Goal: Check status: Check status

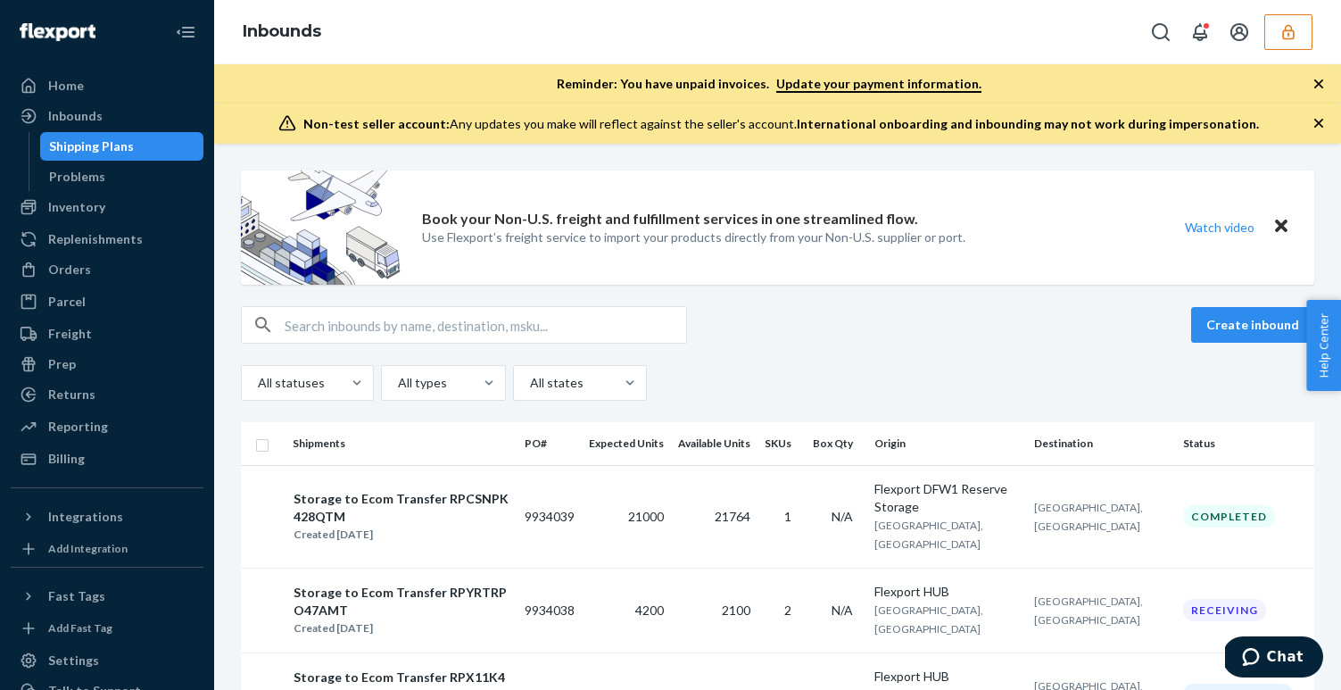
click at [1272, 24] on button "button" at bounding box center [1288, 32] width 48 height 36
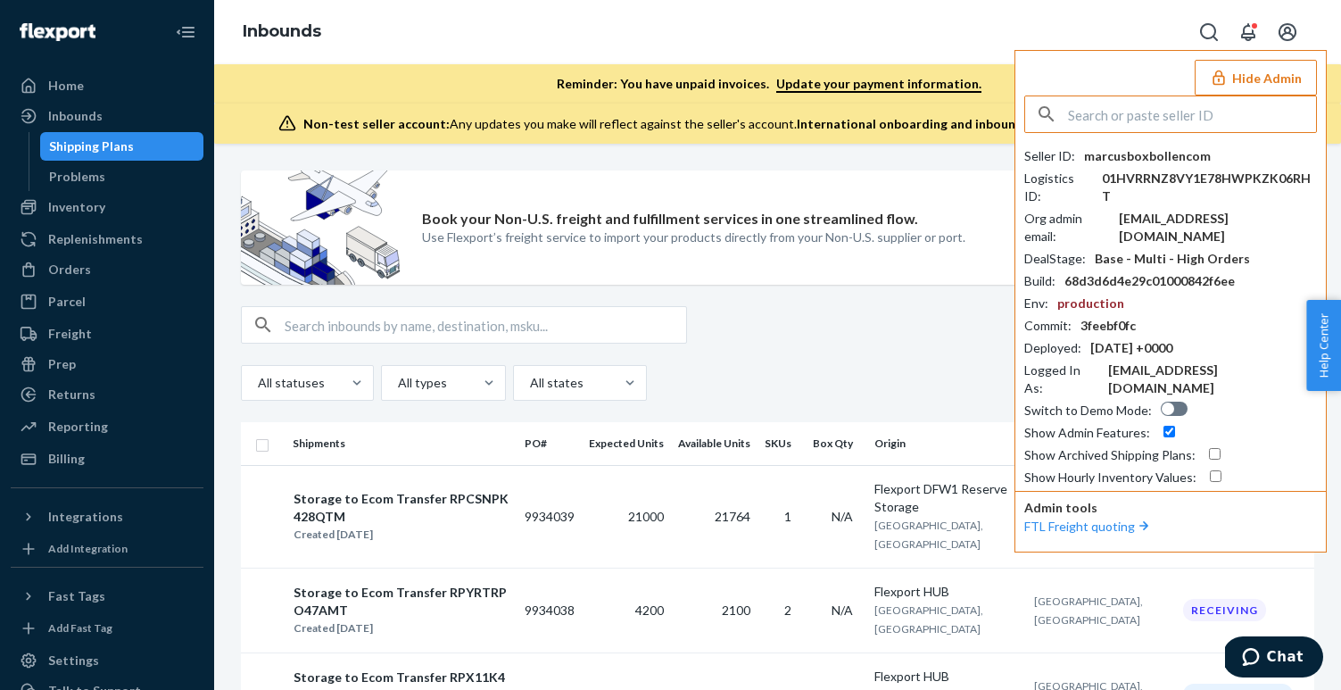
click at [1147, 108] on input "text" at bounding box center [1192, 114] width 248 height 36
click at [1100, 120] on input "pact apparel" at bounding box center [1192, 114] width 248 height 36
click at [1069, 117] on input "pactapparel" at bounding box center [1192, 114] width 248 height 36
click at [1105, 112] on input "@pactapparel" at bounding box center [1192, 114] width 248 height 36
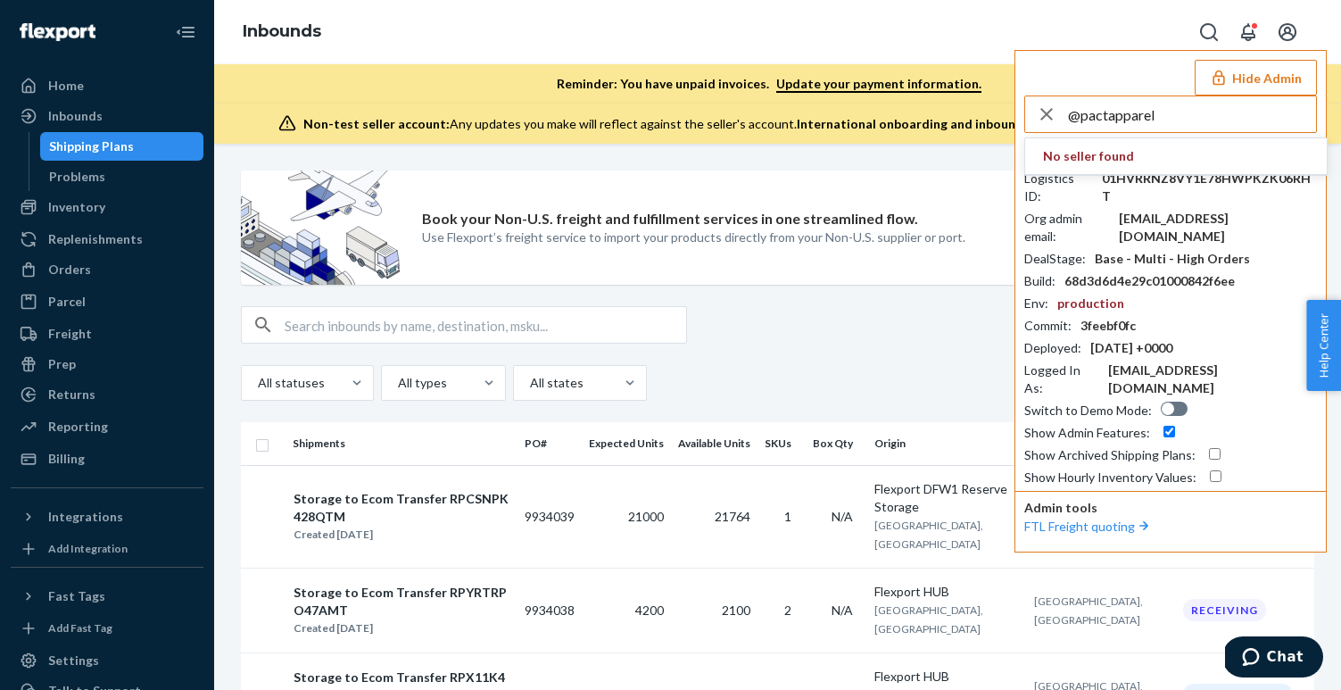
click at [1105, 112] on input "@pactapparel" at bounding box center [1192, 114] width 248 height 36
paste input "[EMAIL_ADDRESS][DOMAIN_NAME]"
drag, startPoint x: 1212, startPoint y: 120, endPoint x: 1113, endPoint y: 113, distance: 98.3
click at [1113, 113] on input "[EMAIL_ADDRESS][DOMAIN_NAME]" at bounding box center [1192, 114] width 248 height 36
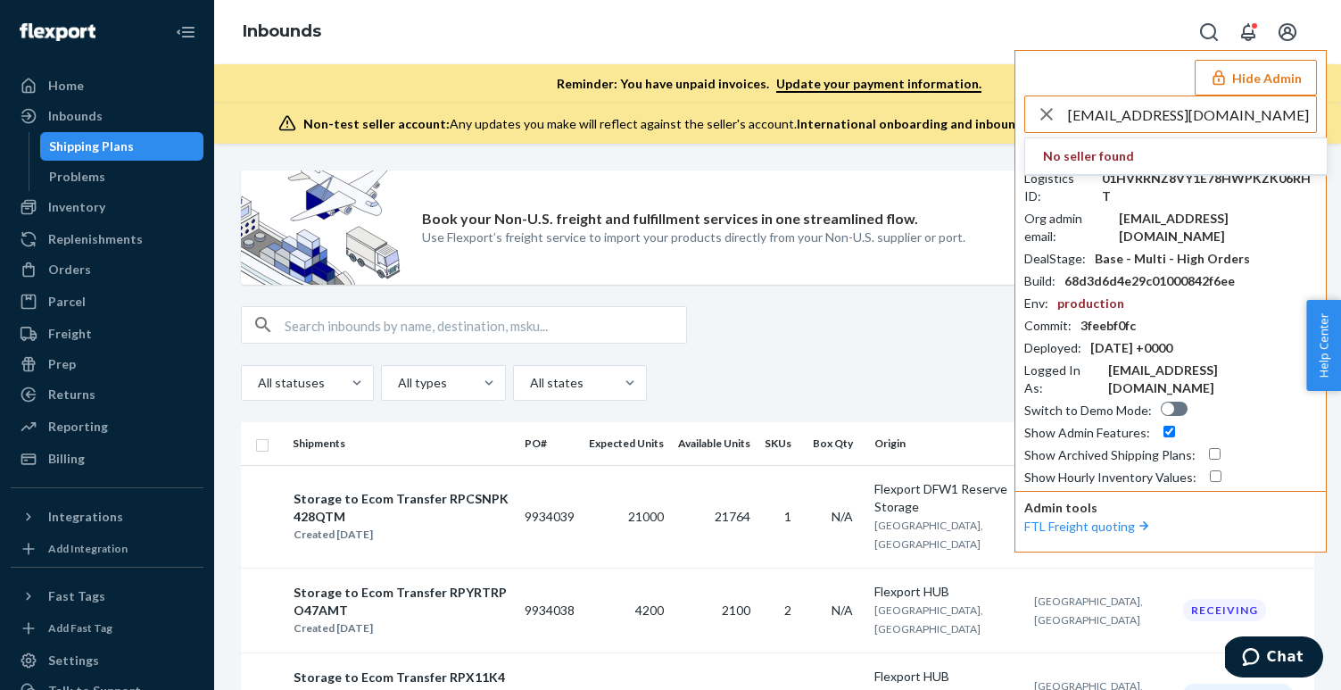
drag, startPoint x: 1114, startPoint y: 117, endPoint x: 1058, endPoint y: 117, distance: 56.2
click at [1058, 117] on div "[EMAIL_ADDRESS][DOMAIN_NAME]" at bounding box center [1170, 114] width 291 height 36
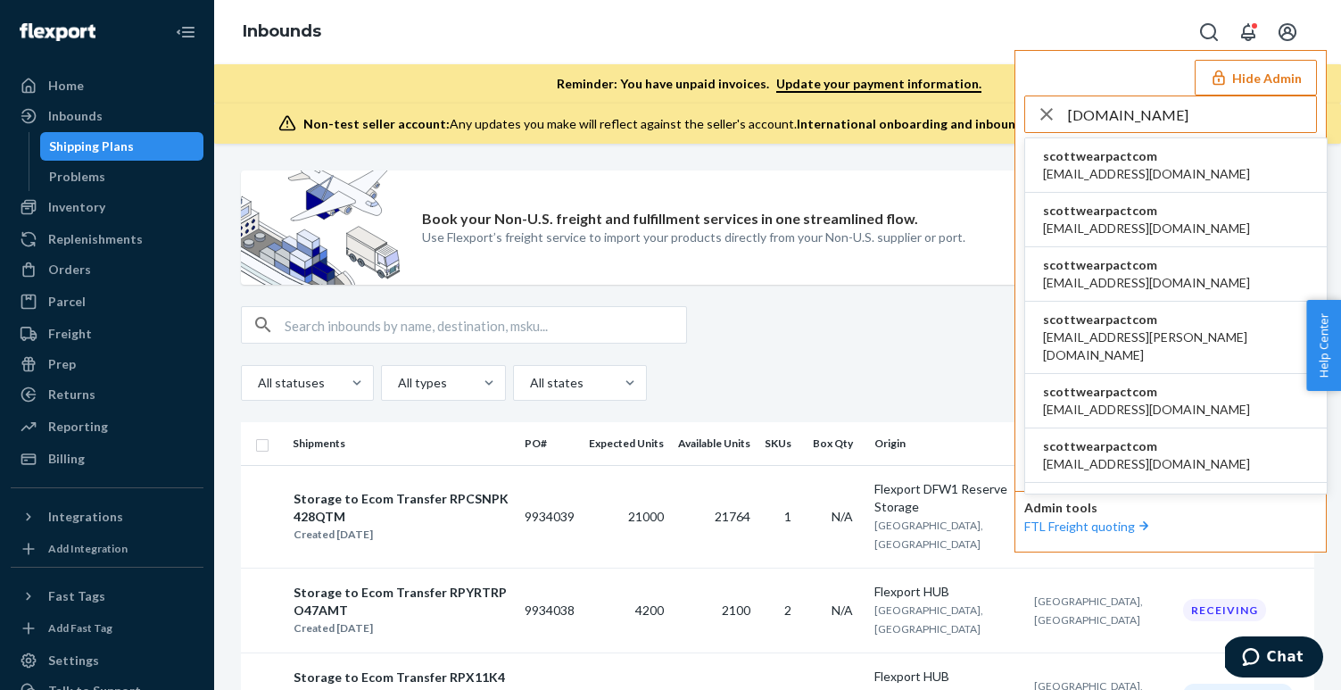
click at [1178, 121] on input "[DOMAIN_NAME]" at bounding box center [1192, 114] width 248 height 36
type input "[DOMAIN_NAME]"
click at [1146, 167] on span "[EMAIL_ADDRESS][DOMAIN_NAME]" at bounding box center [1146, 174] width 207 height 18
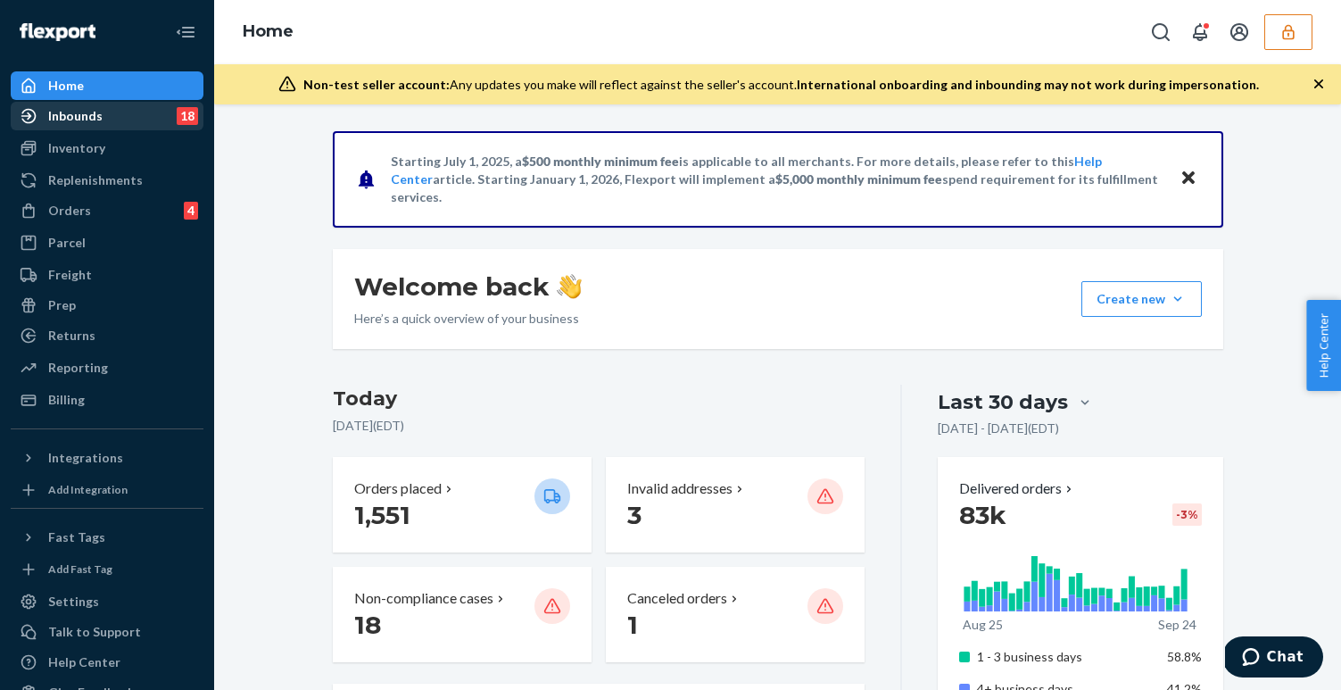
click at [140, 122] on div "Inbounds 18" at bounding box center [106, 115] width 189 height 25
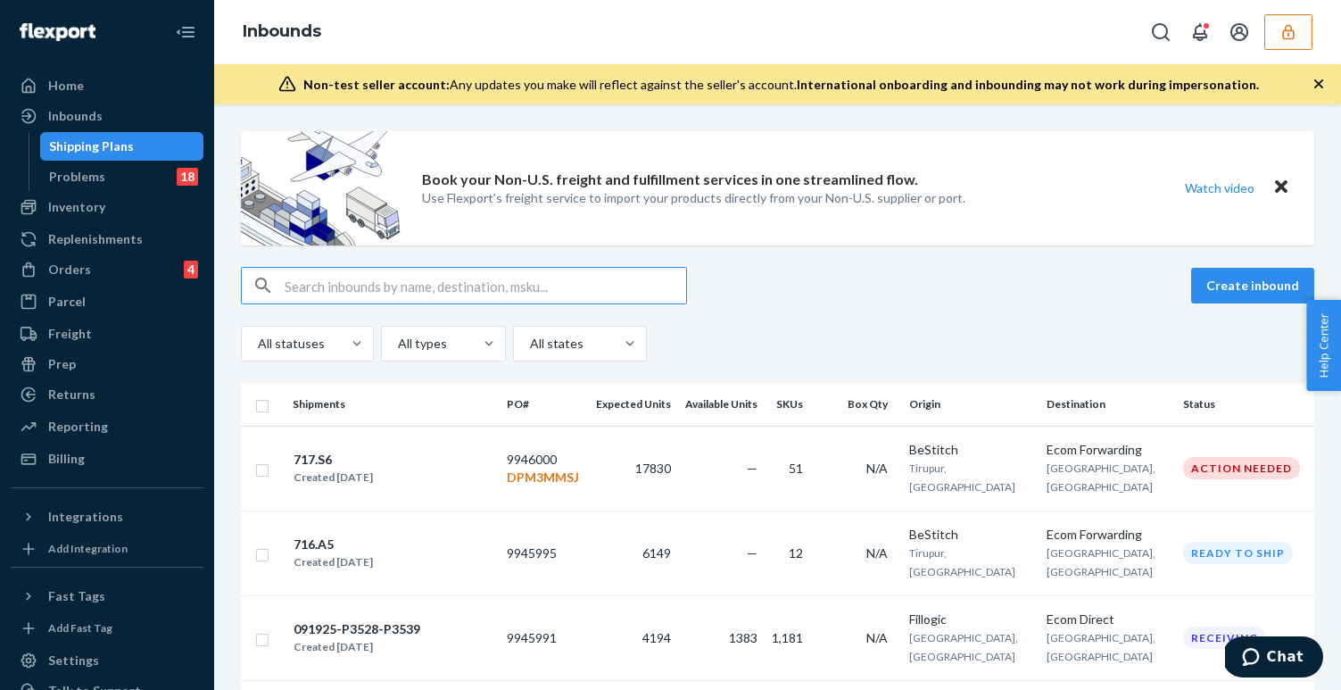
click at [548, 296] on input "text" at bounding box center [485, 286] width 401 height 36
paste input "9900870"
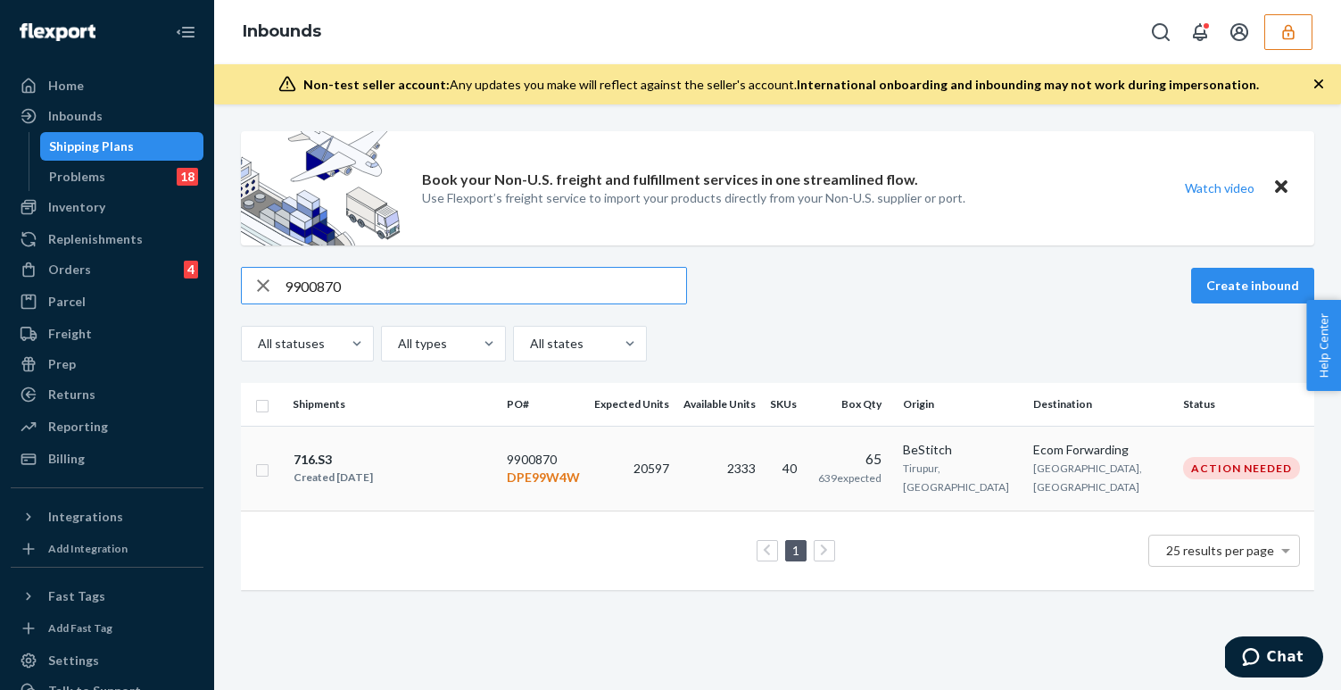
type input "9900870"
click at [453, 450] on div "716.S3 Created Aug 15, 2025" at bounding box center [393, 468] width 200 height 37
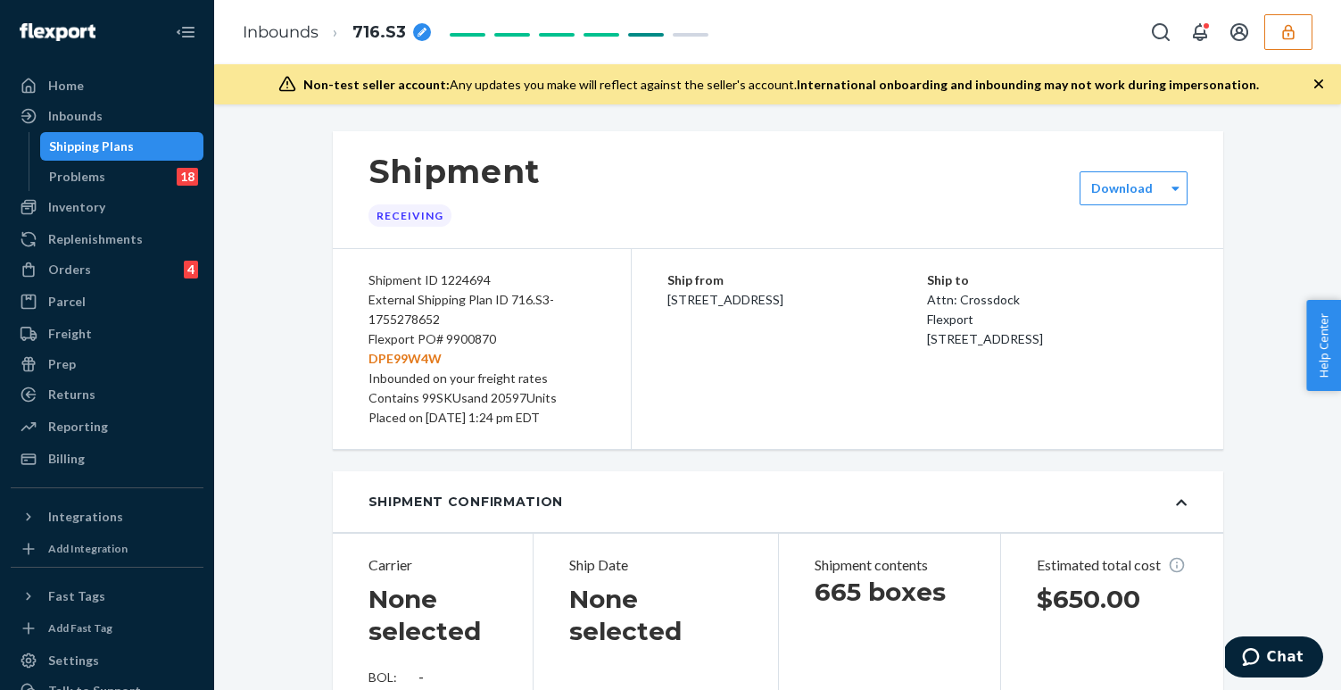
click at [487, 338] on div "Flexport PO# 9900870 DPE99W4W" at bounding box center [481, 348] width 227 height 39
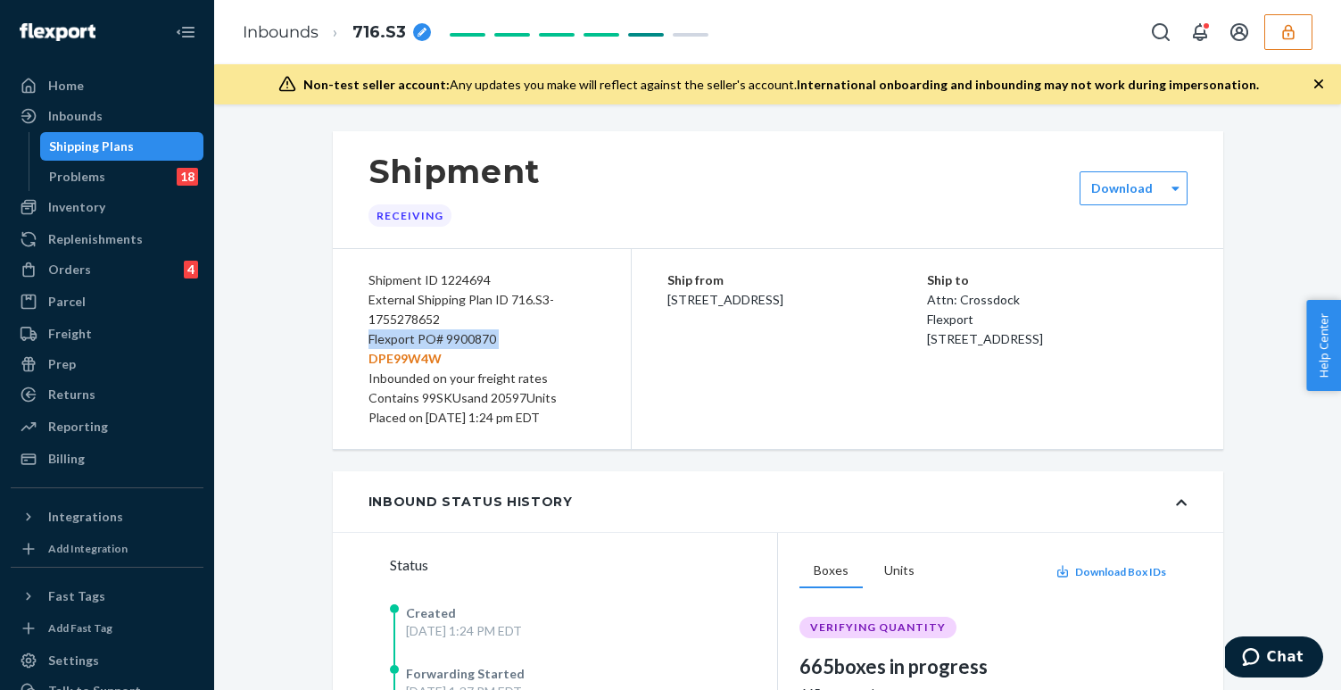
click at [487, 338] on div "Flexport PO# 9900870 DPE99W4W" at bounding box center [481, 348] width 227 height 39
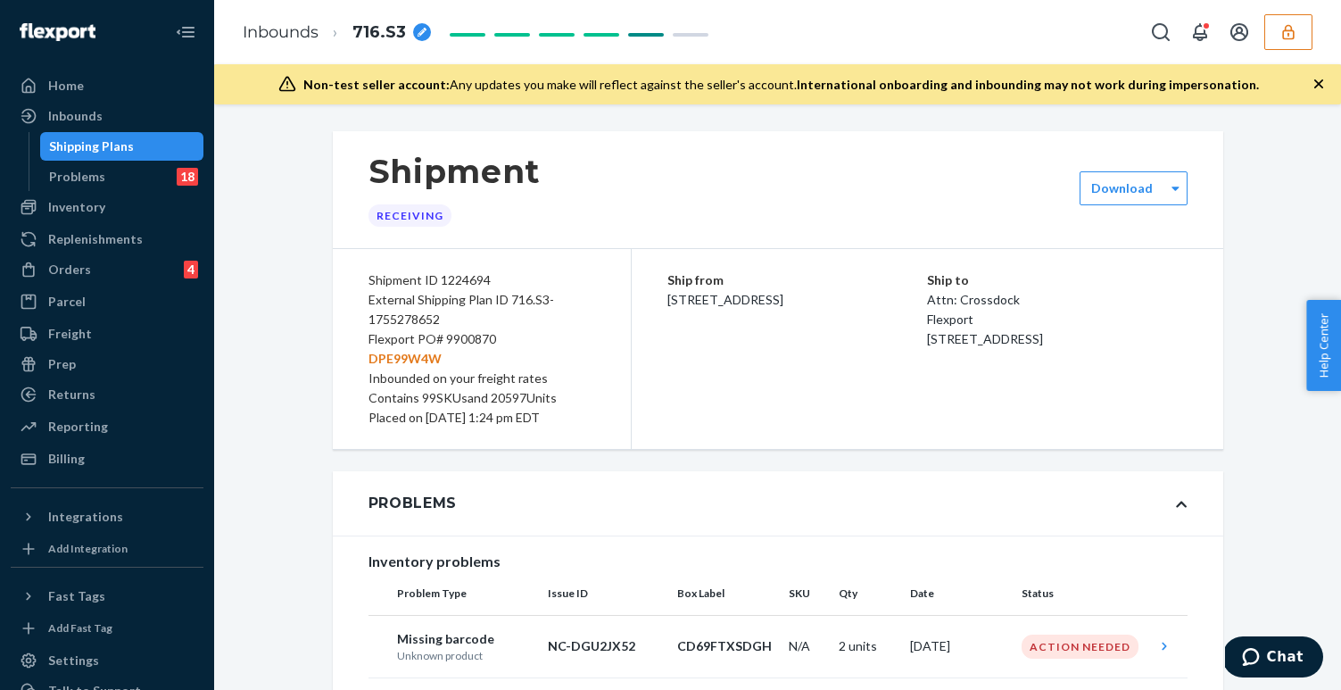
click at [488, 338] on div "Flexport PO# 9900870 DPE99W4W" at bounding box center [481, 348] width 227 height 39
copy div "9900870"
